Goal: Task Accomplishment & Management: Manage account settings

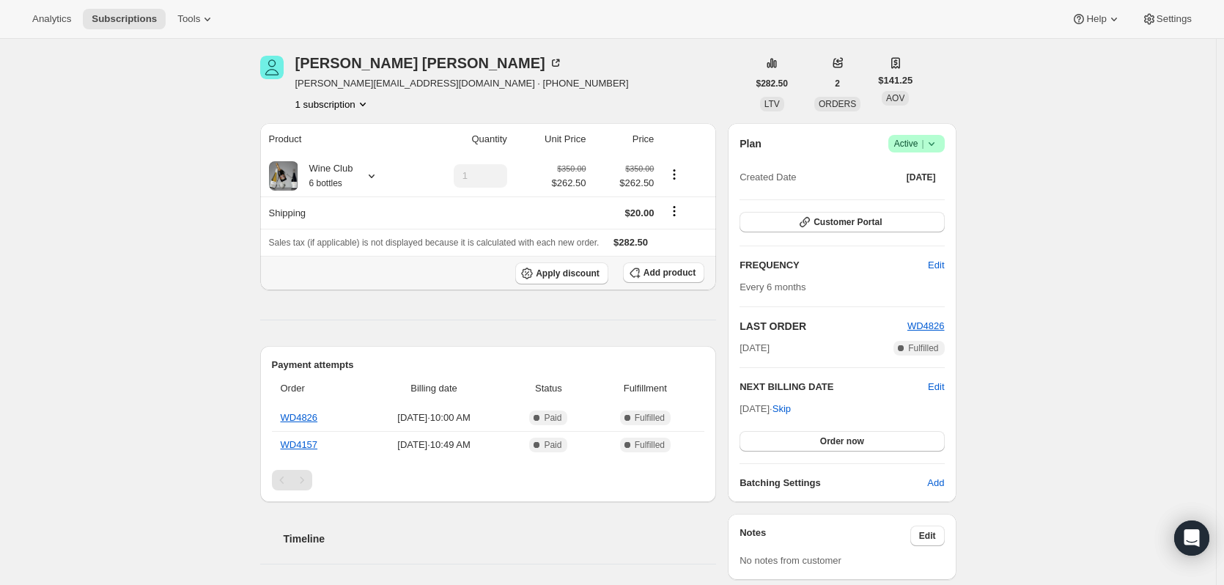
scroll to position [73, 0]
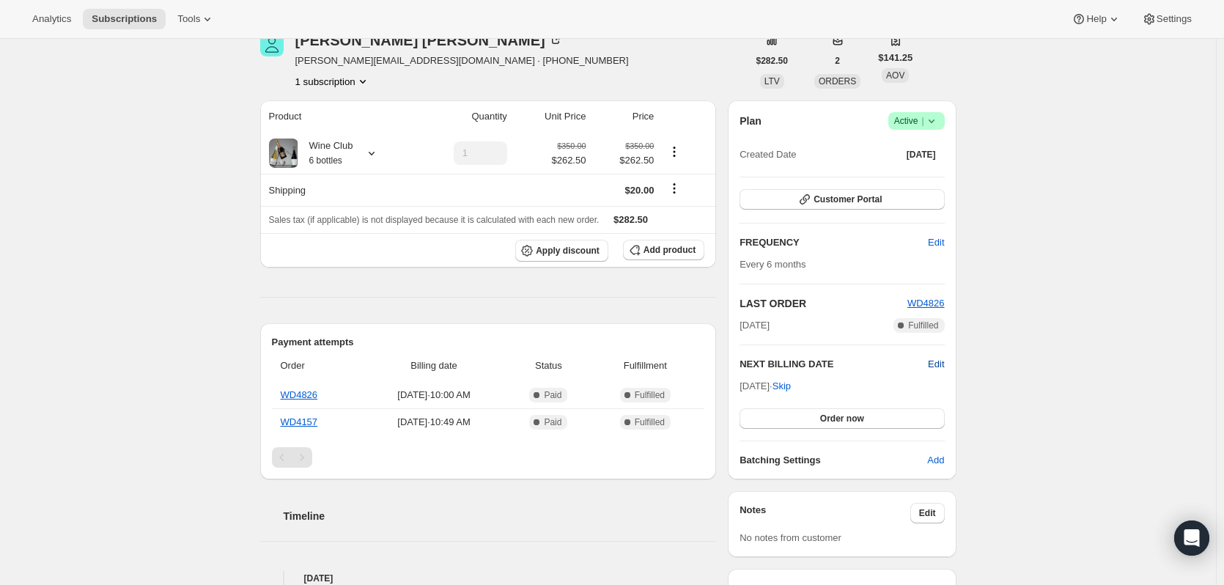
click at [942, 361] on span "Edit" at bounding box center [936, 364] width 16 height 15
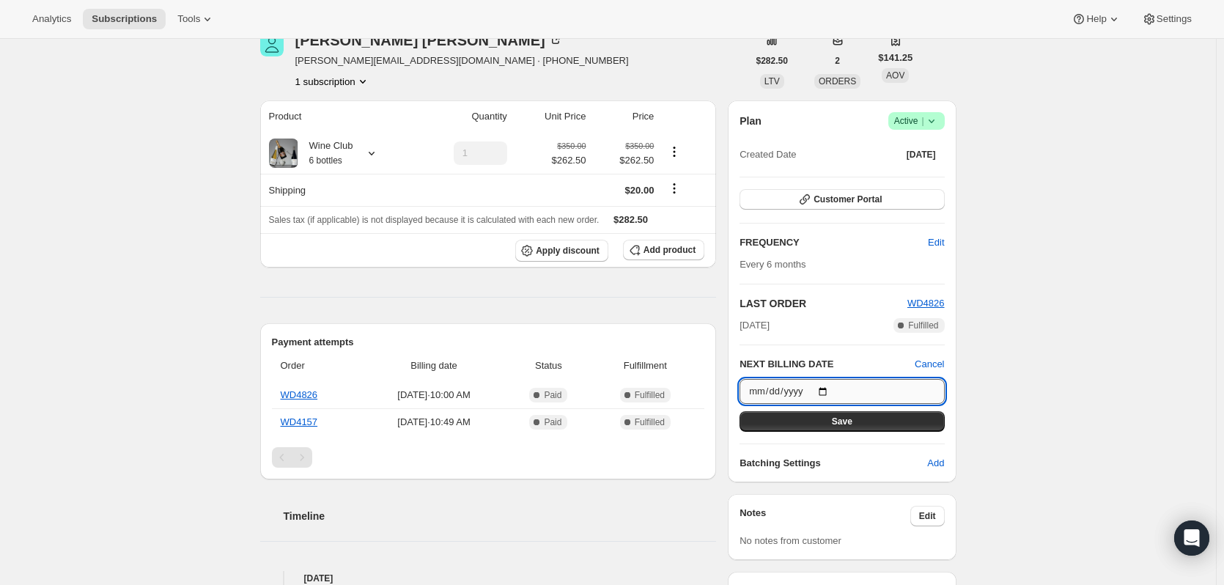
click at [761, 392] on input "2025-12-12" at bounding box center [841, 391] width 204 height 25
type input "2025-12-24"
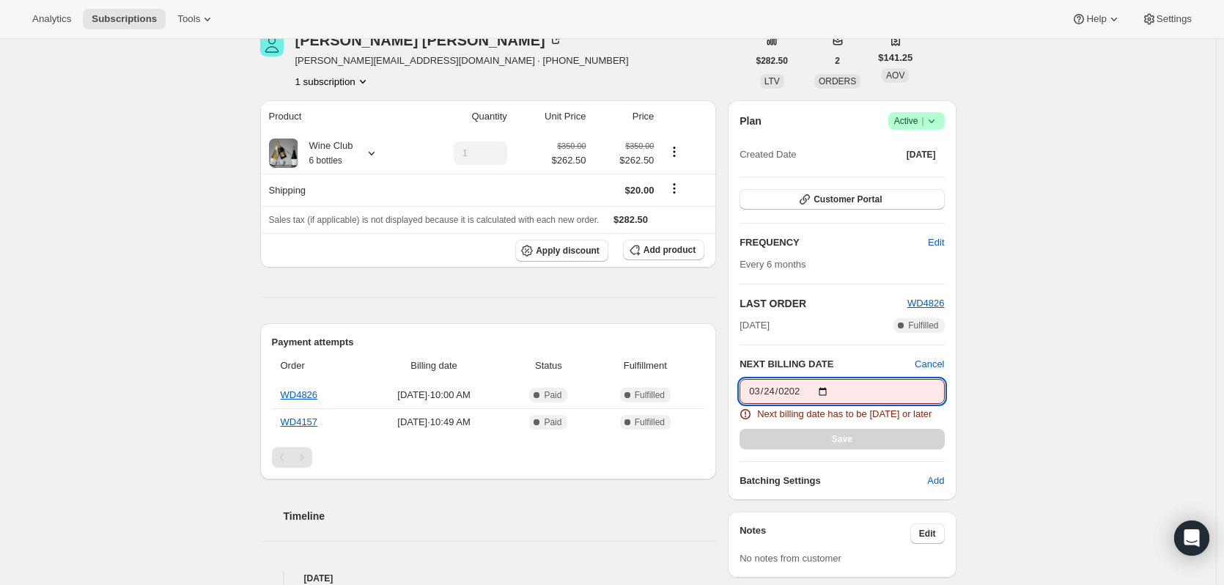
type input "2026-03-24"
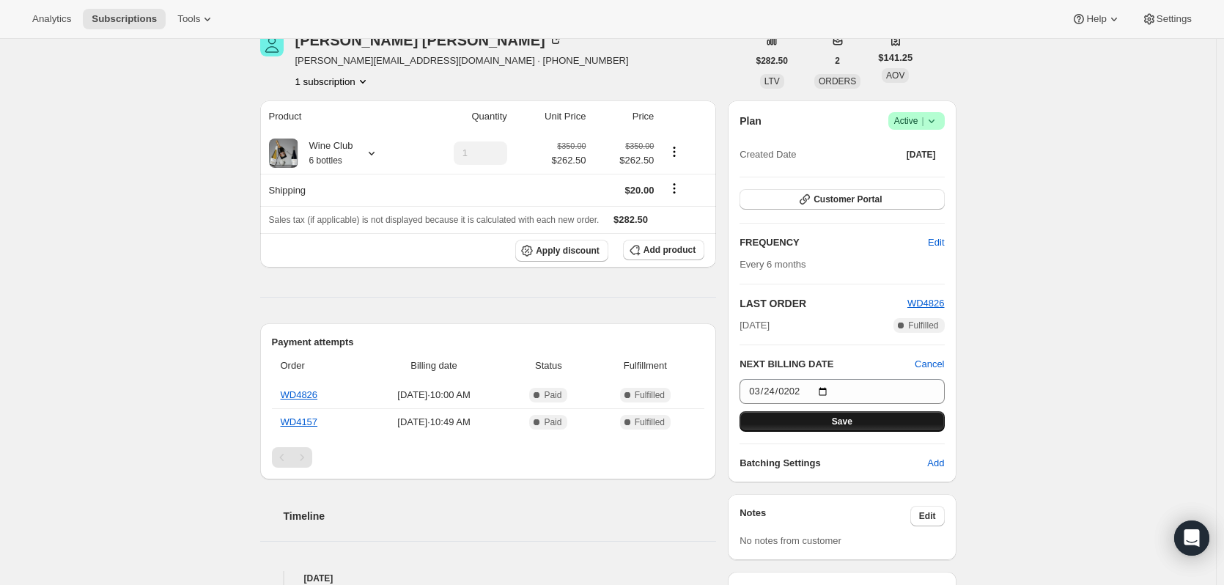
click at [835, 422] on button "Save" at bounding box center [841, 421] width 204 height 21
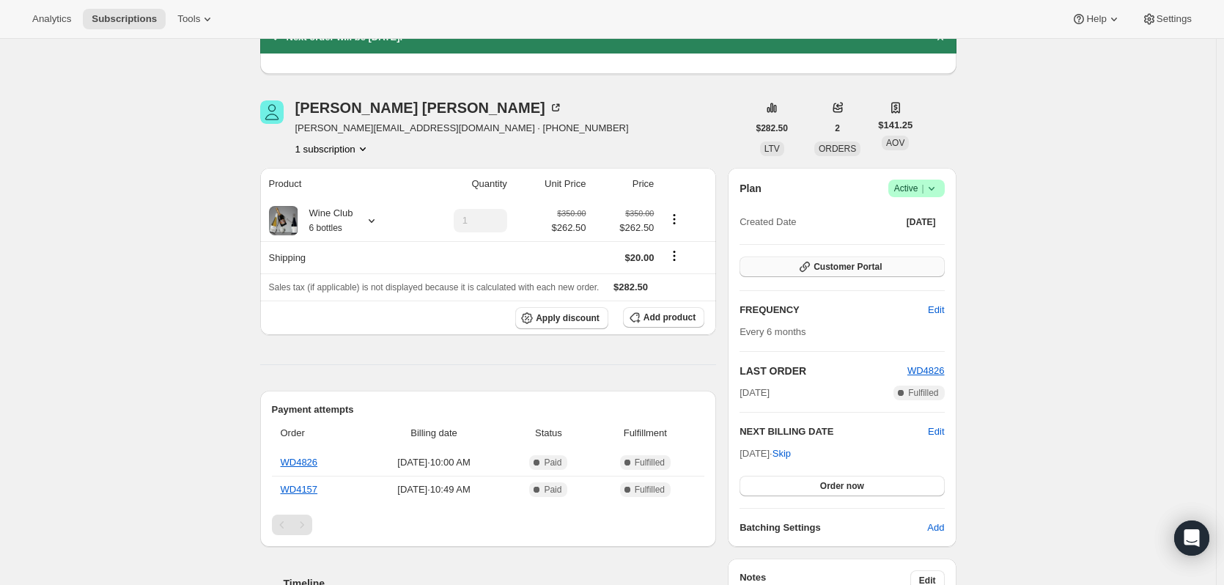
click at [812, 267] on icon "button" at bounding box center [804, 266] width 15 height 15
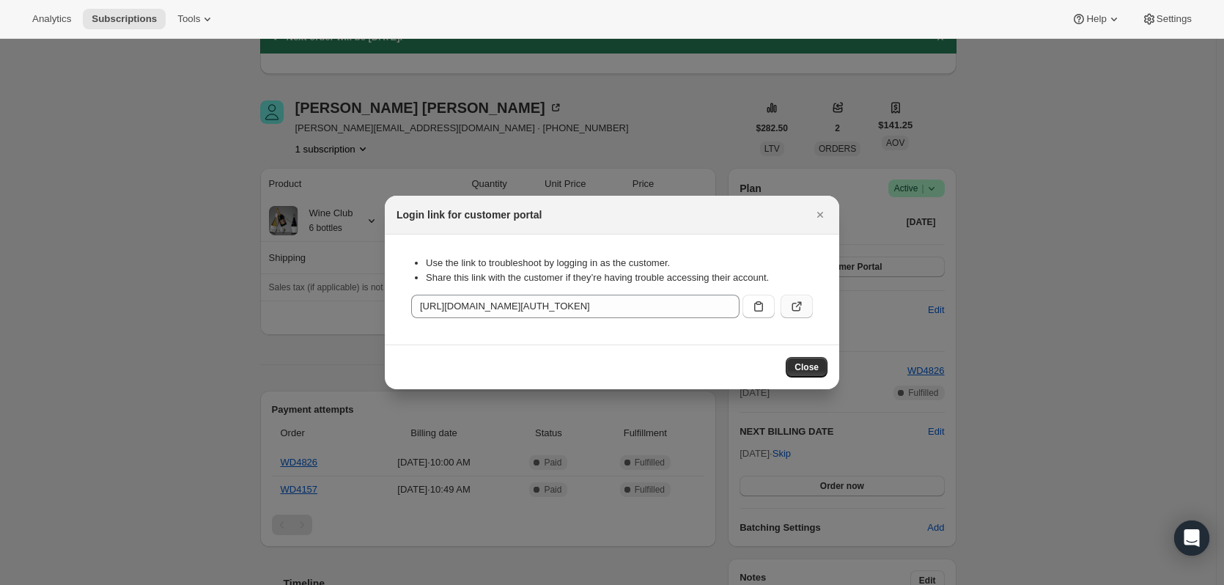
click at [798, 302] on icon ":rg0:" at bounding box center [796, 306] width 15 height 15
click at [818, 211] on icon "Close" at bounding box center [820, 214] width 15 height 15
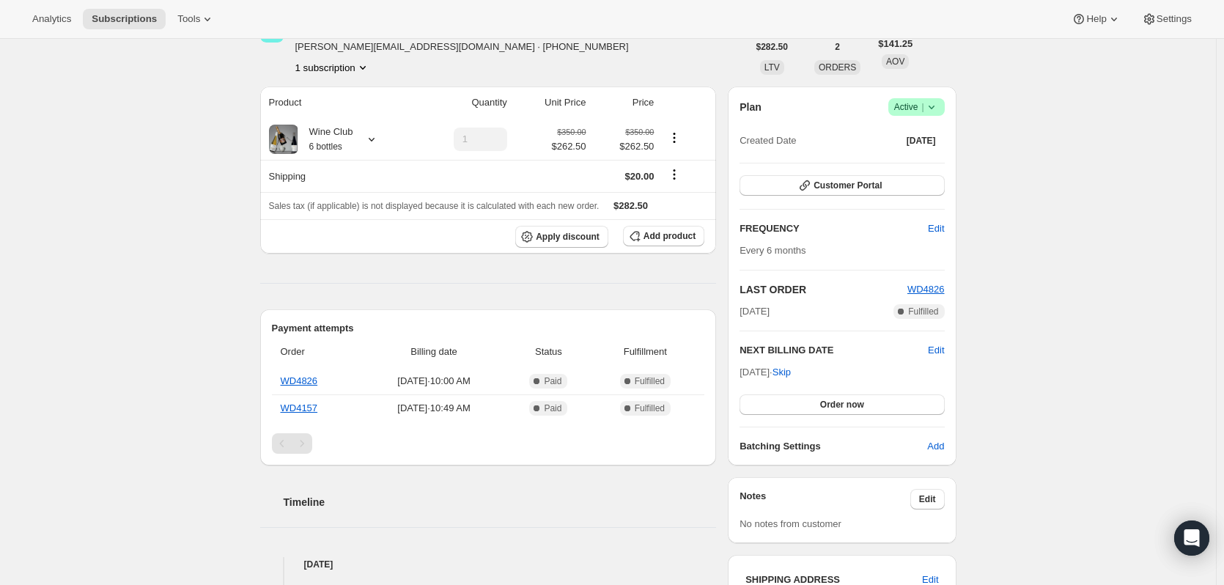
scroll to position [0, 0]
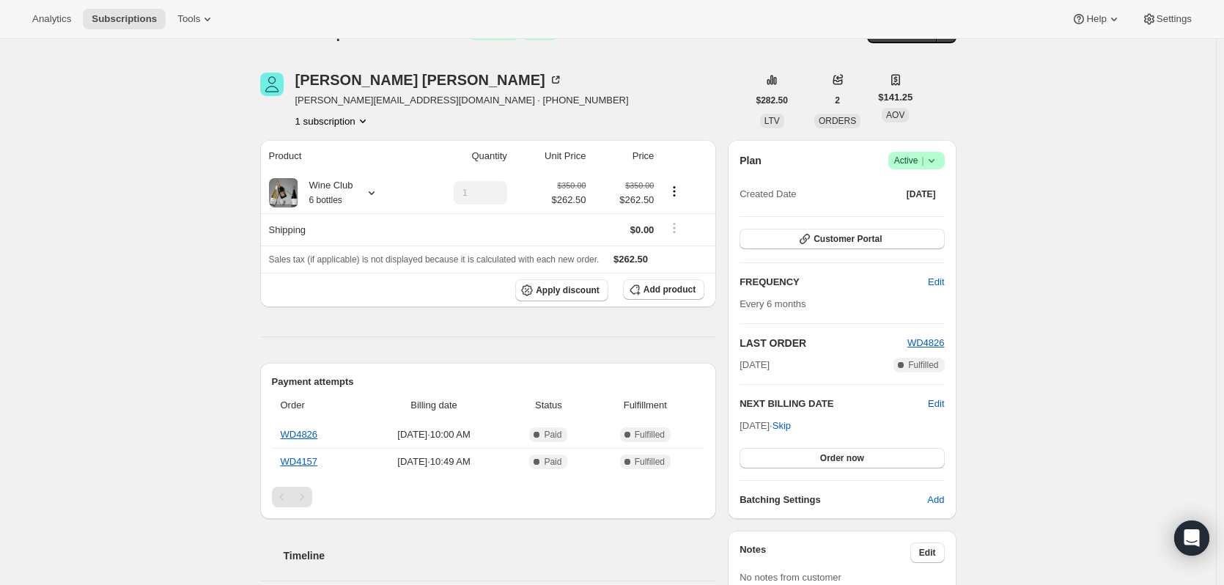
scroll to position [7, 0]
